Goal: Task Accomplishment & Management: Complete application form

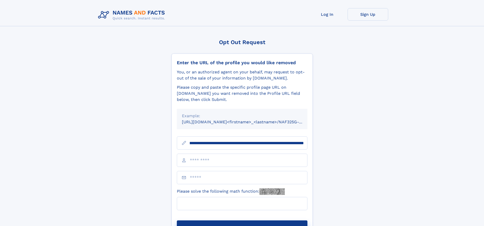
scroll to position [0, 63]
type input "**********"
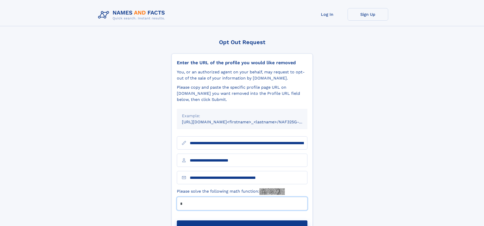
type input "*"
click at [242, 220] on button "Submit Opt Out Request" at bounding box center [242, 228] width 131 height 16
